Goal: Check status: Check status

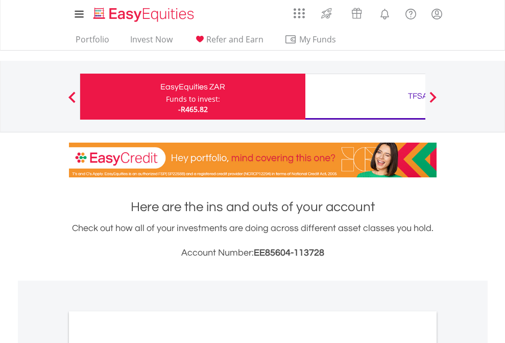
click at [166, 97] on div "Funds to invest:" at bounding box center [193, 99] width 54 height 10
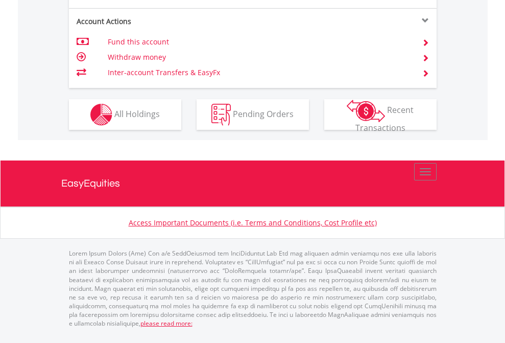
scroll to position [959, 0]
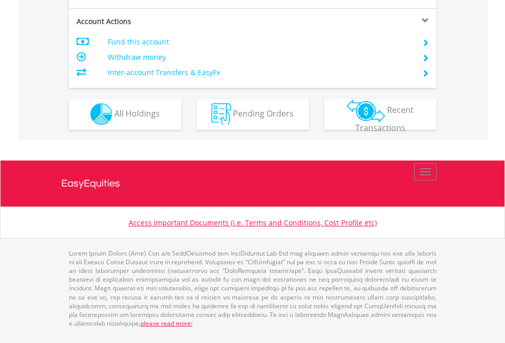
scroll to position [956, 0]
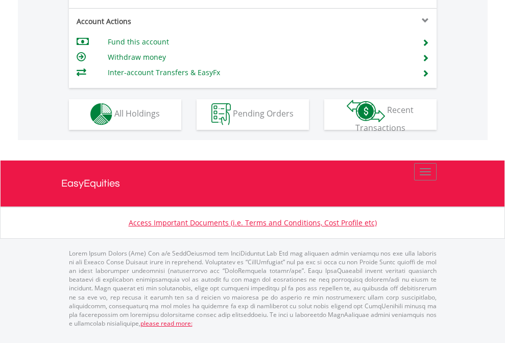
scroll to position [871, 0]
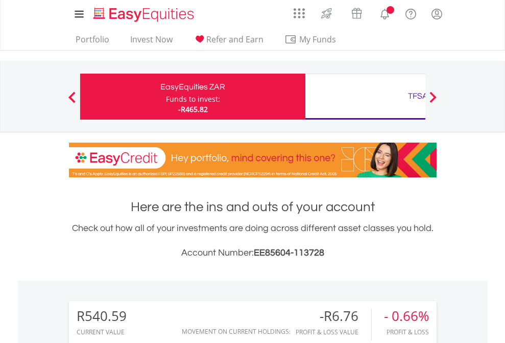
scroll to position [98, 160]
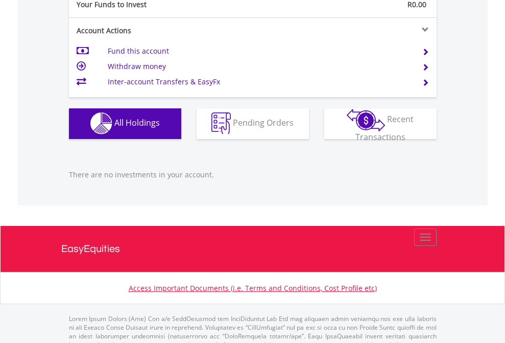
scroll to position [1012, 0]
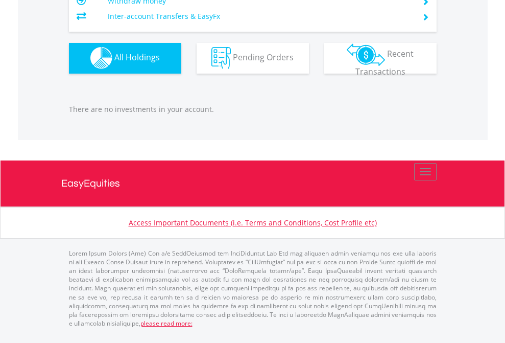
scroll to position [98, 160]
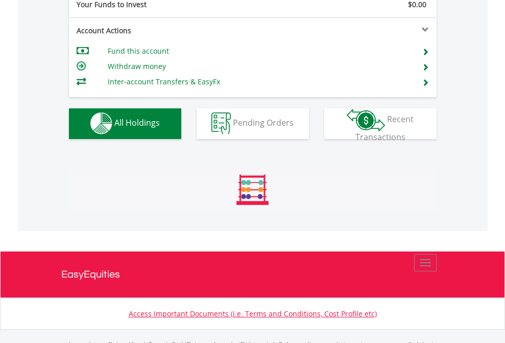
scroll to position [1012, 0]
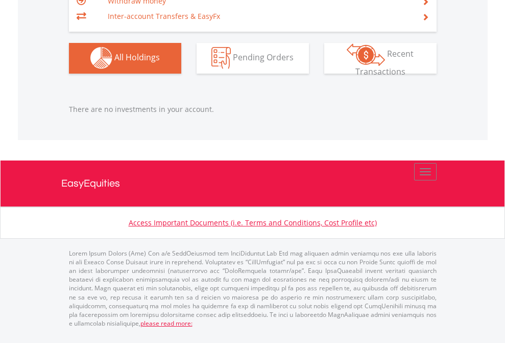
scroll to position [98, 160]
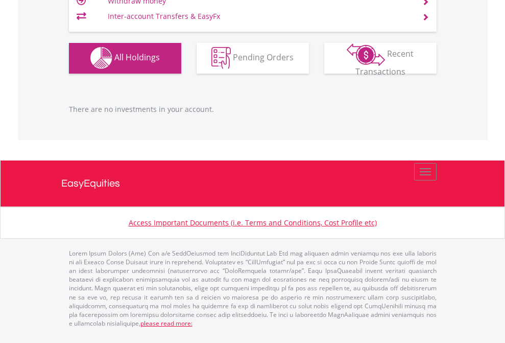
scroll to position [98, 160]
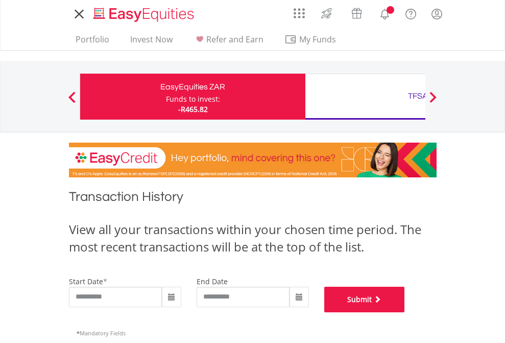
click at [405, 312] on button "Submit" at bounding box center [365, 300] width 81 height 26
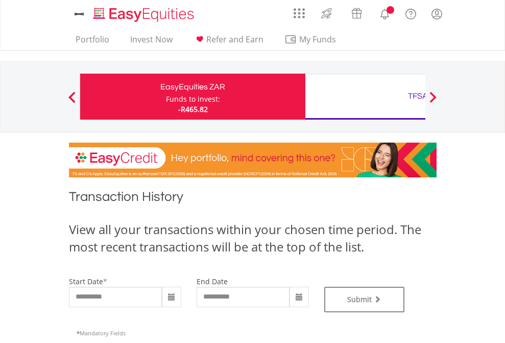
click at [365, 97] on div "TFSA" at bounding box center [418, 96] width 213 height 14
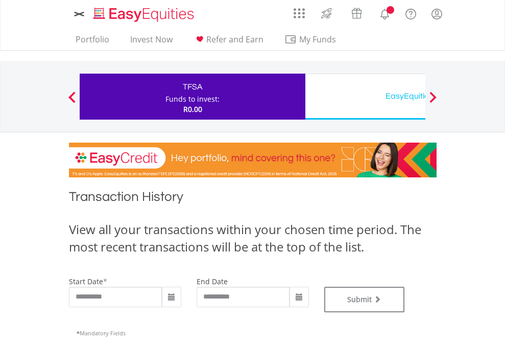
type input "**********"
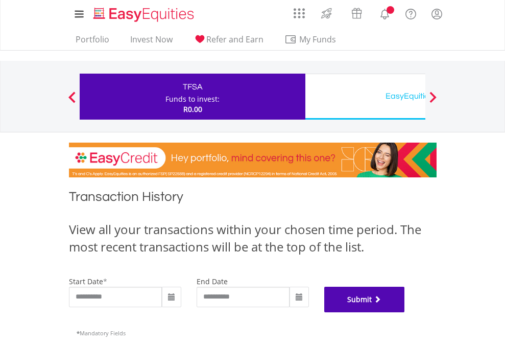
click at [405, 312] on button "Submit" at bounding box center [365, 300] width 81 height 26
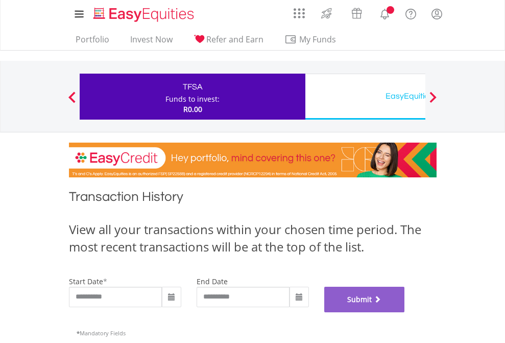
scroll to position [415, 0]
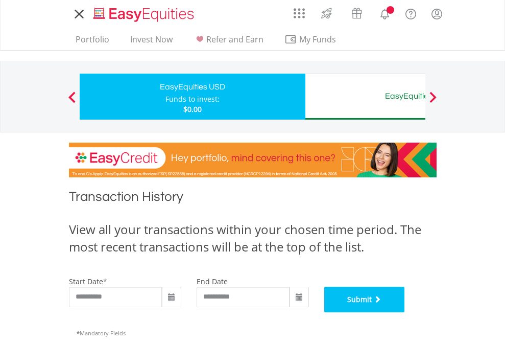
click at [405, 312] on button "Submit" at bounding box center [365, 300] width 81 height 26
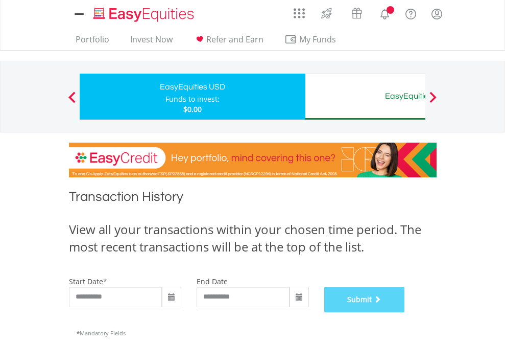
scroll to position [415, 0]
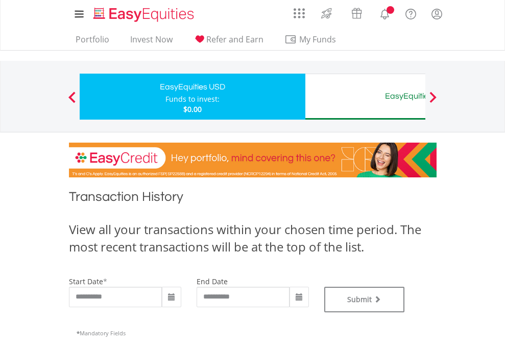
click at [365, 97] on div "EasyEquities AUD" at bounding box center [418, 96] width 213 height 14
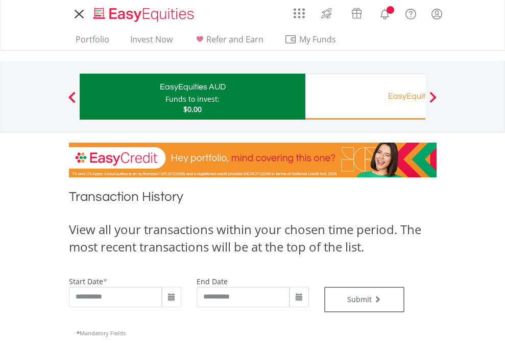
type input "**********"
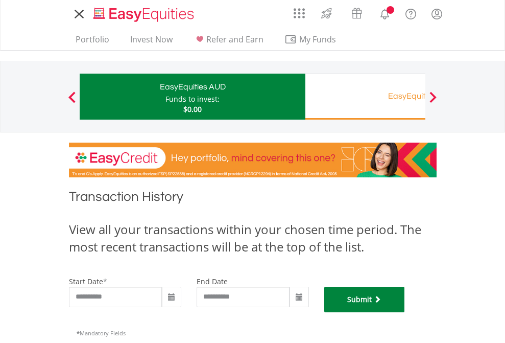
click at [405, 312] on button "Submit" at bounding box center [365, 300] width 81 height 26
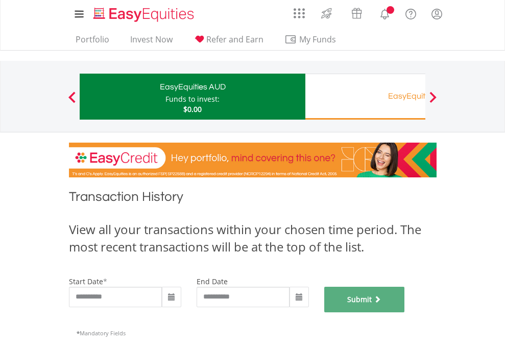
scroll to position [415, 0]
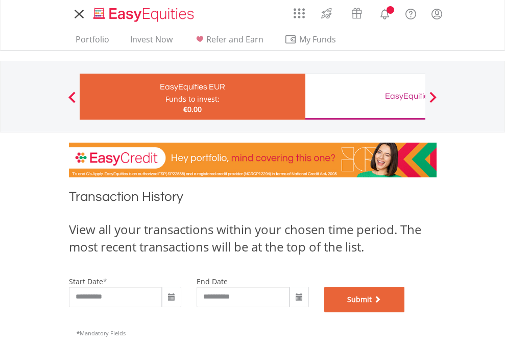
click at [405, 312] on button "Submit" at bounding box center [365, 300] width 81 height 26
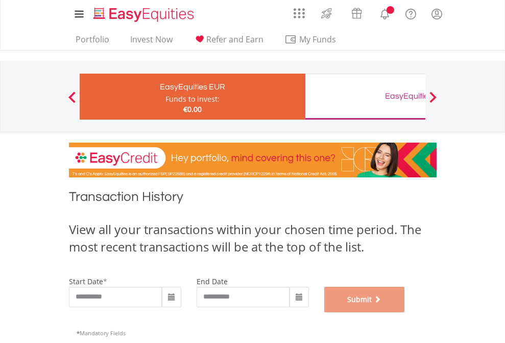
scroll to position [415, 0]
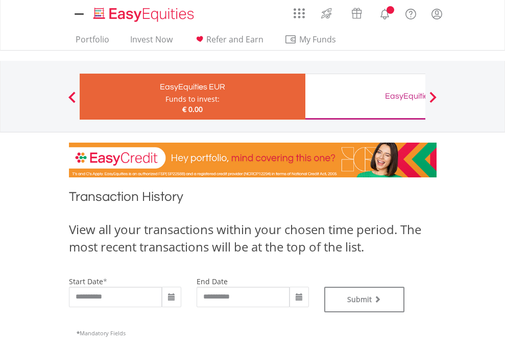
click at [365, 97] on div "EasyEquities GBP" at bounding box center [418, 96] width 213 height 14
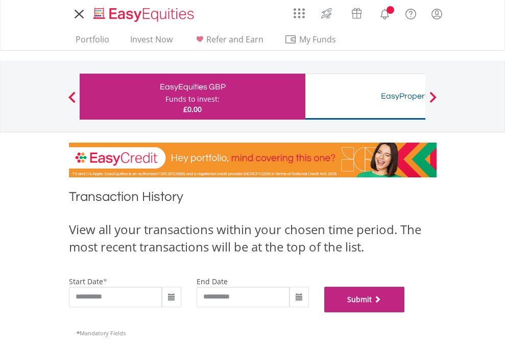
click at [405, 312] on button "Submit" at bounding box center [365, 300] width 81 height 26
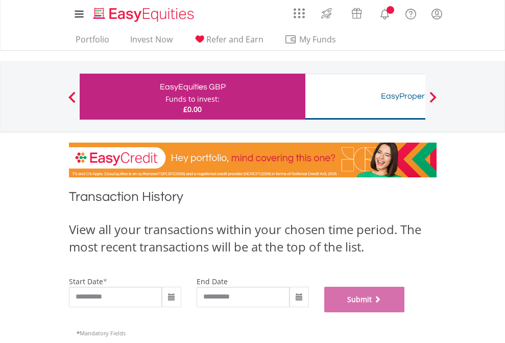
scroll to position [415, 0]
